Goal: Find specific page/section: Find specific page/section

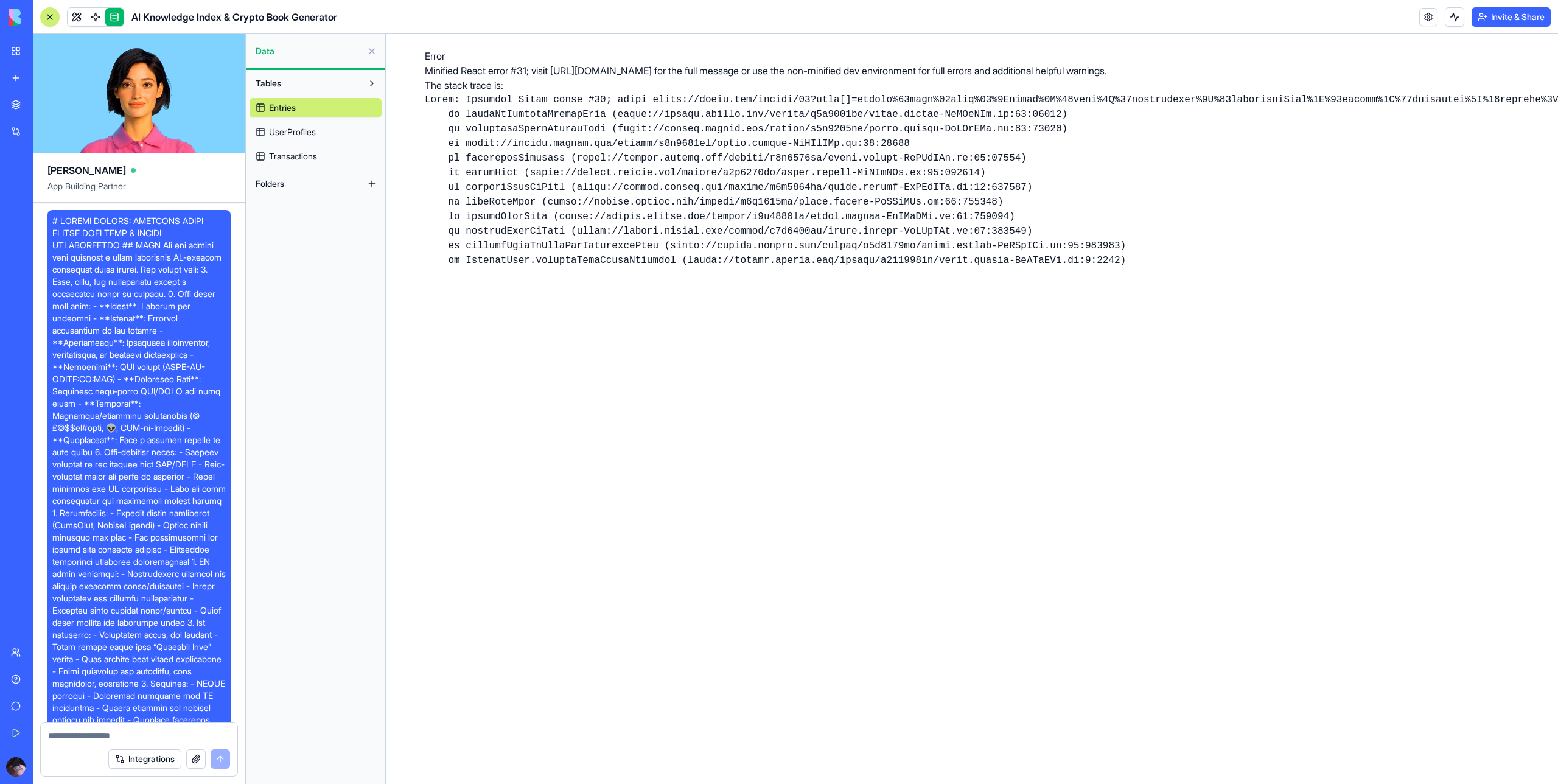
scroll to position [5974, 0]
